Goal: Task Accomplishment & Management: Use online tool/utility

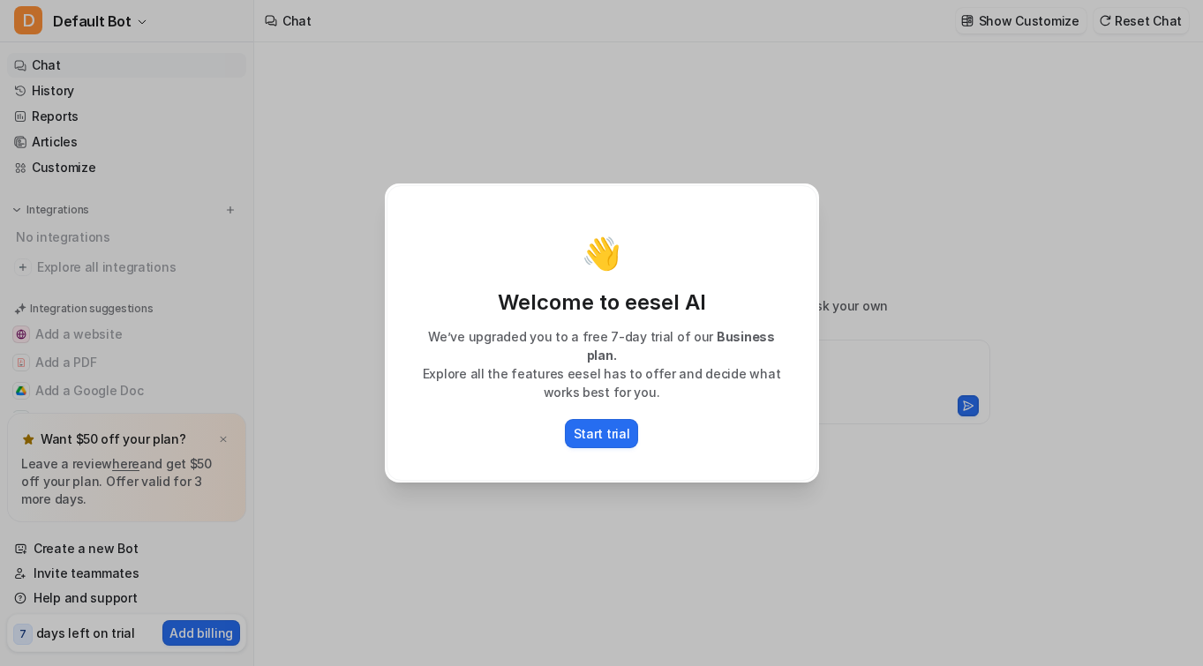
type textarea "**********"
click at [592, 439] on button "Start trial" at bounding box center [602, 433] width 74 height 29
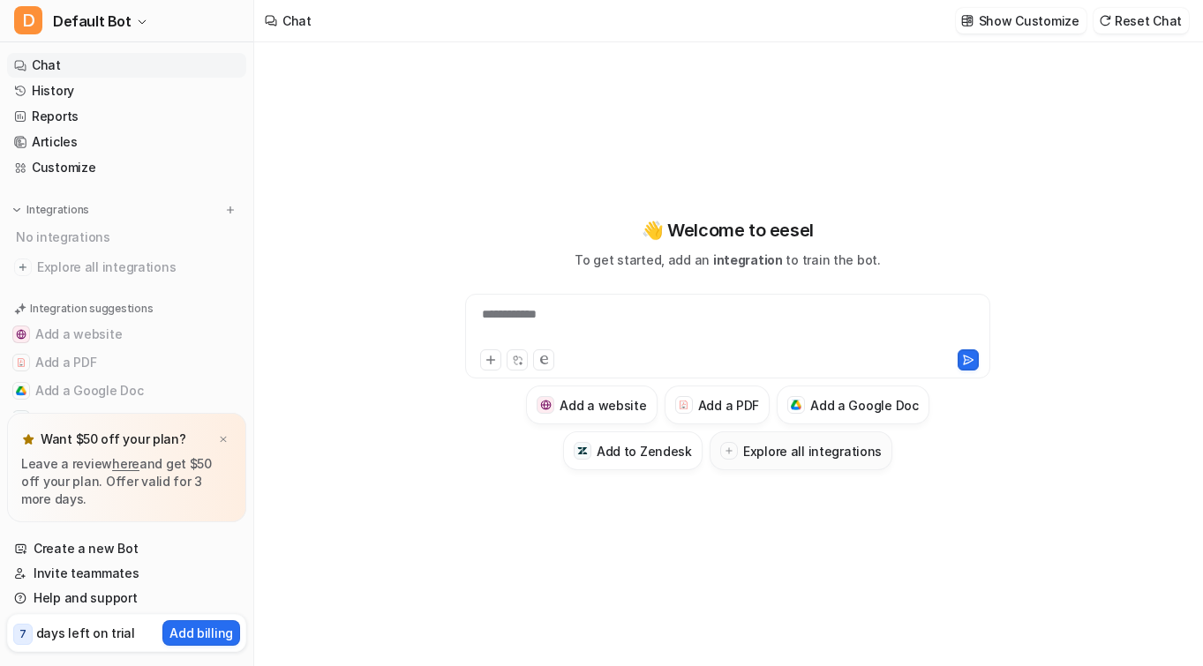
click at [747, 452] on h3 "Explore all integrations" at bounding box center [812, 451] width 139 height 19
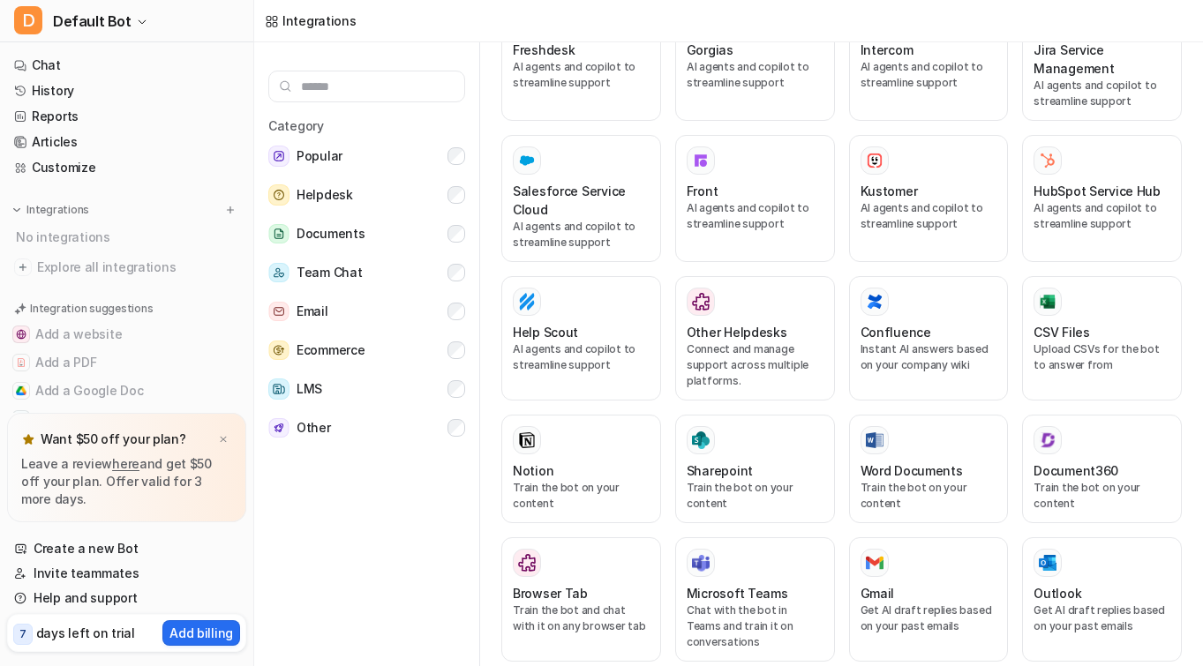
scroll to position [444, 0]
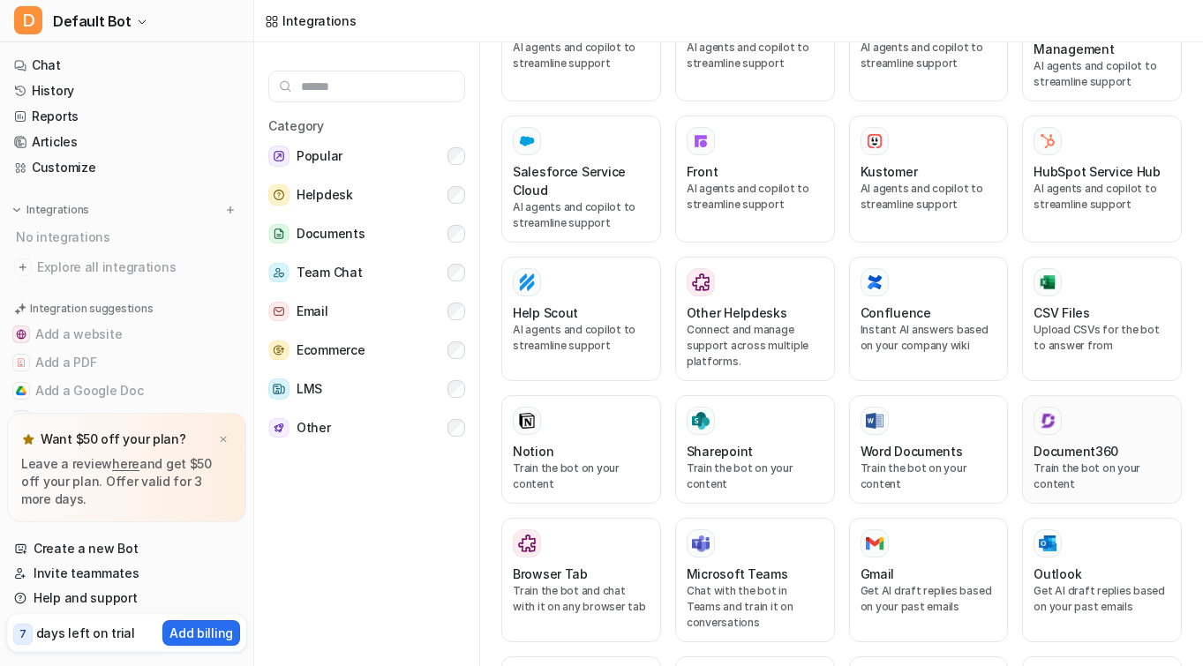
drag, startPoint x: 1080, startPoint y: 424, endPoint x: 1067, endPoint y: 424, distance: 13.2
click at [1067, 424] on div at bounding box center [1101, 421] width 137 height 28
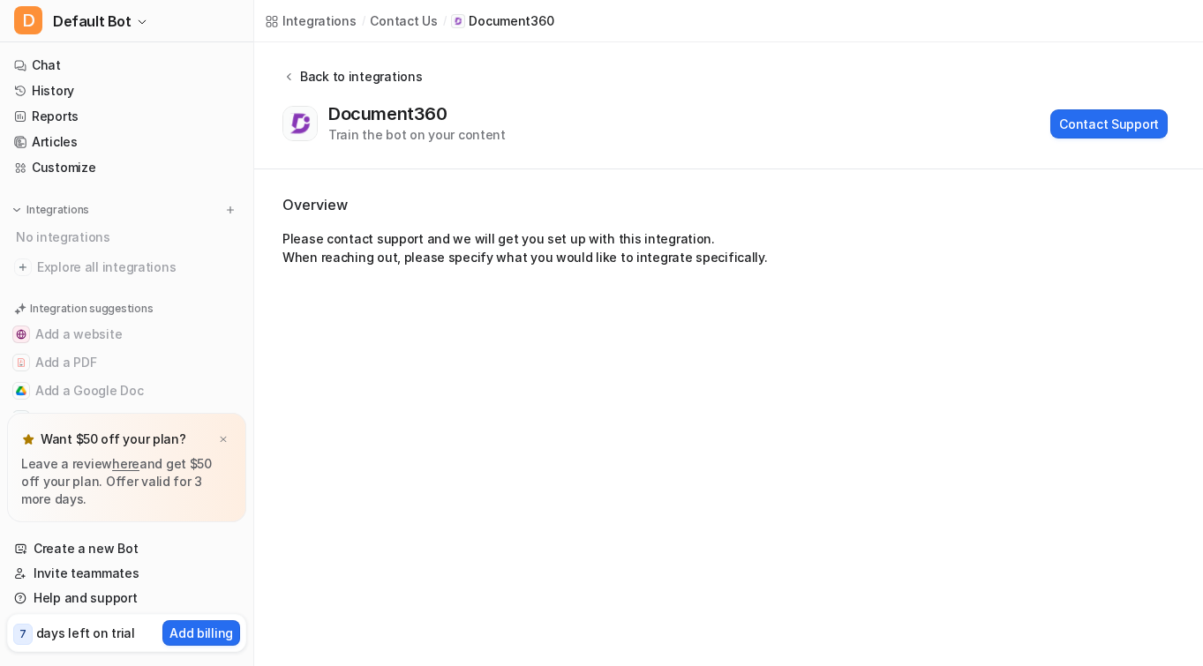
click at [317, 85] on div "Back to integrations" at bounding box center [358, 76] width 127 height 19
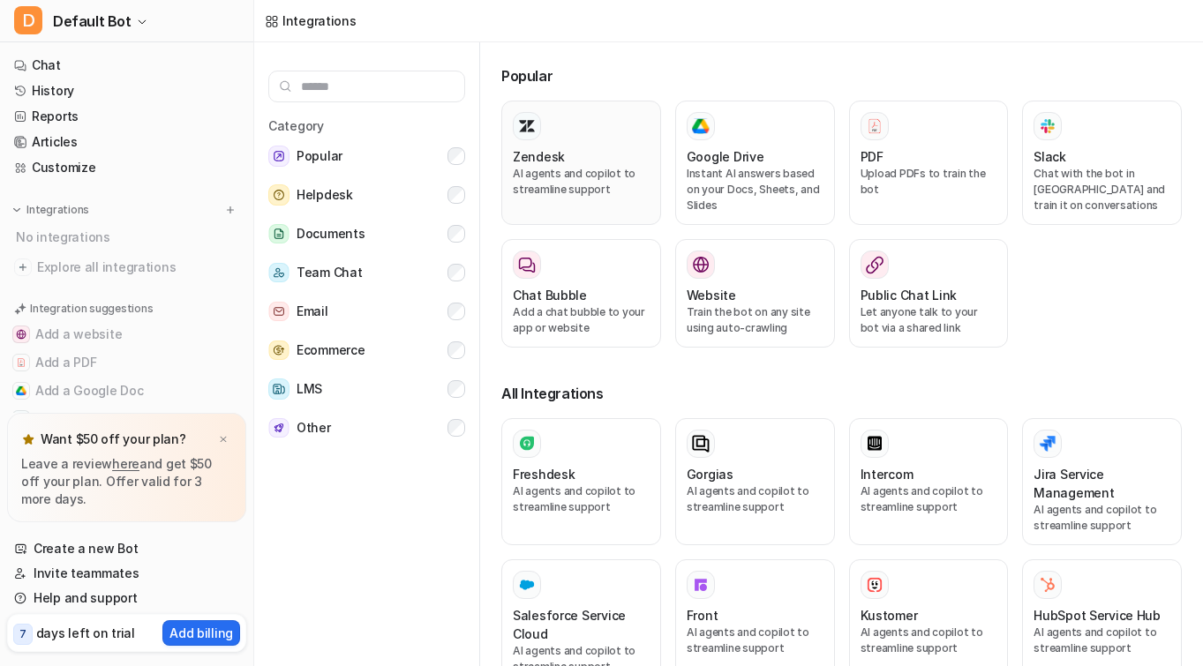
click at [627, 162] on div "Zendesk" at bounding box center [581, 156] width 137 height 19
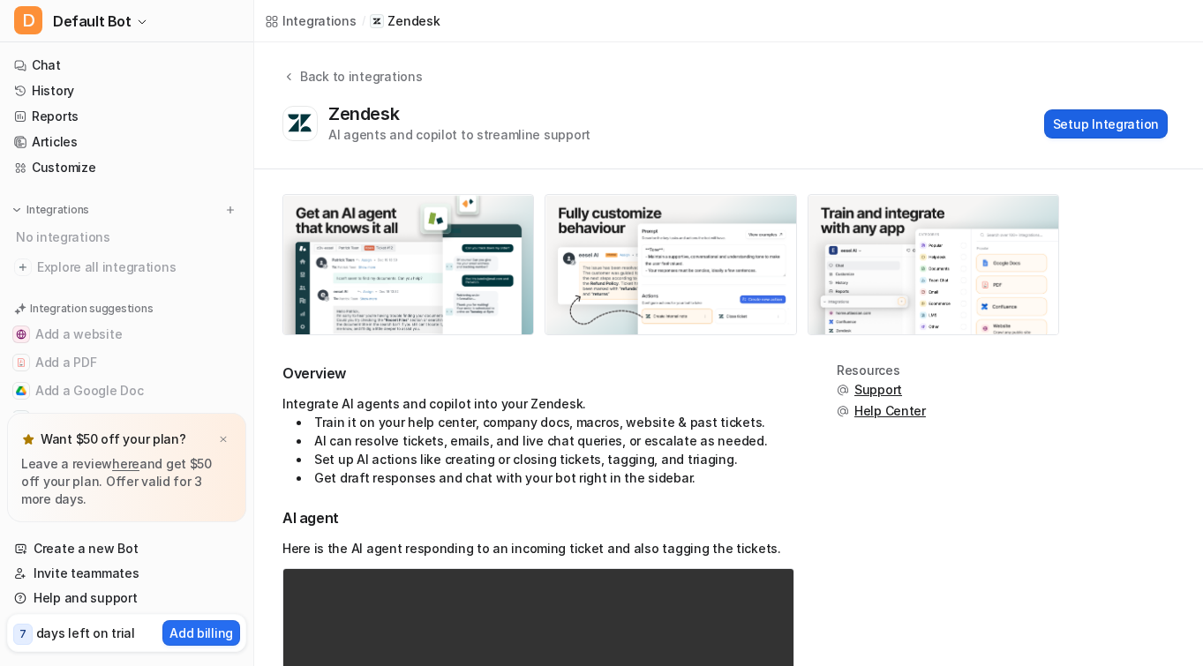
click at [1098, 111] on button "Setup Integration" at bounding box center [1106, 123] width 124 height 29
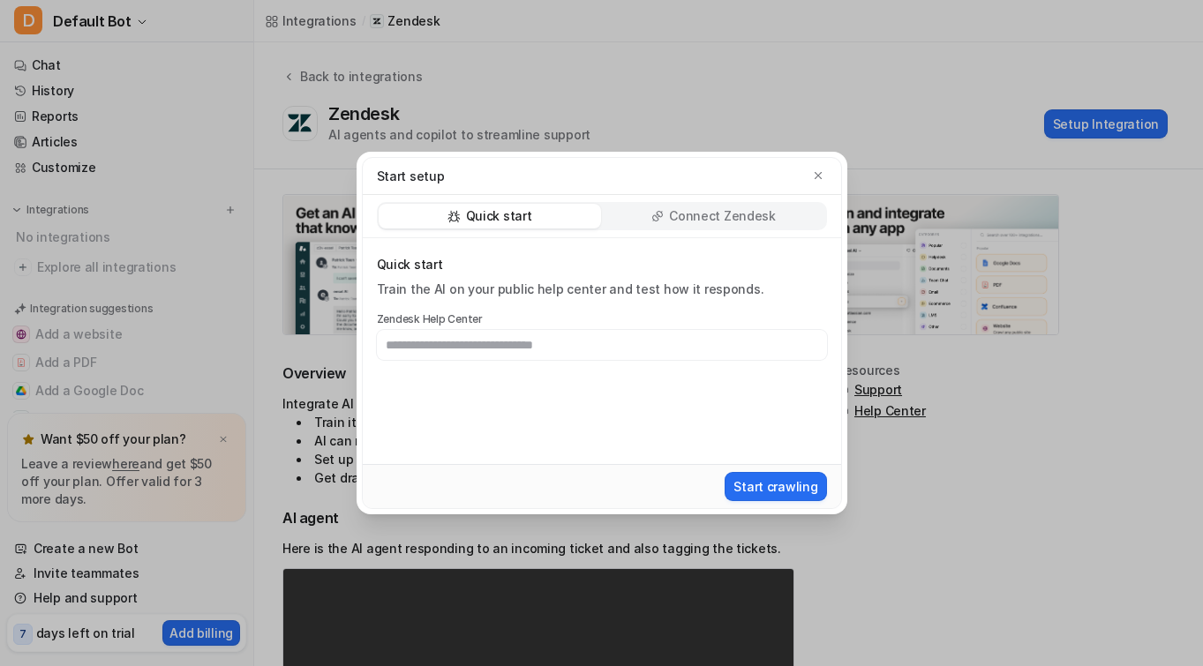
click at [696, 223] on p "Connect Zendesk" at bounding box center [722, 216] width 107 height 18
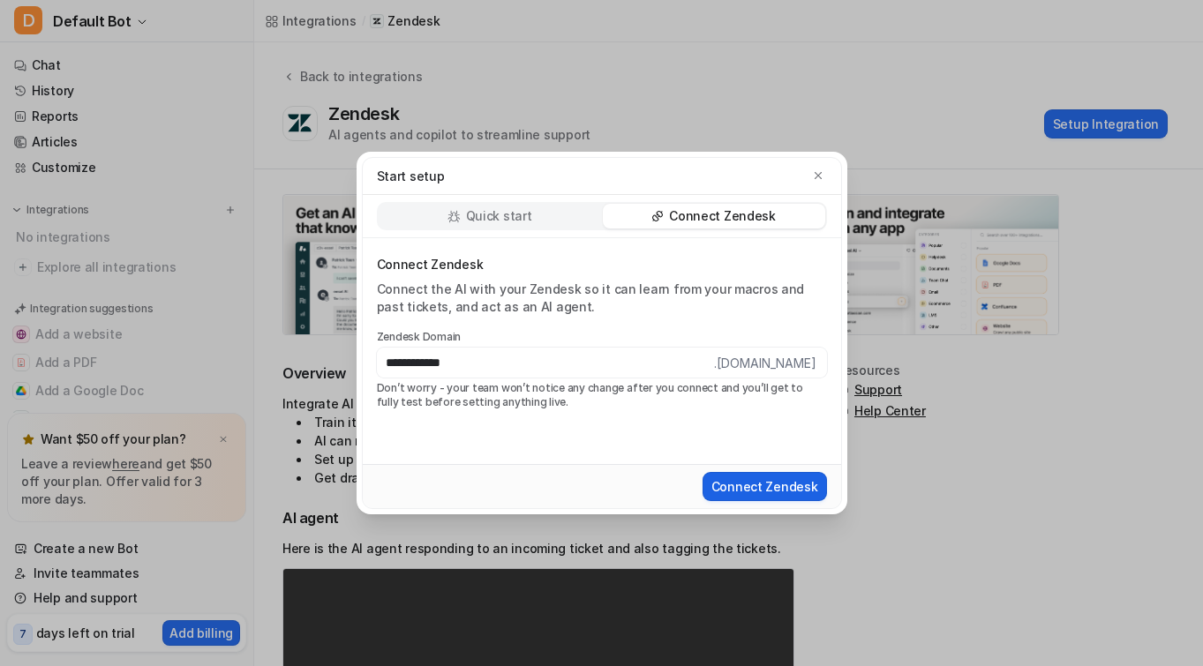
type input "**********"
click at [760, 484] on button "Connect Zendesk" at bounding box center [764, 486] width 124 height 29
